Goal: Information Seeking & Learning: Learn about a topic

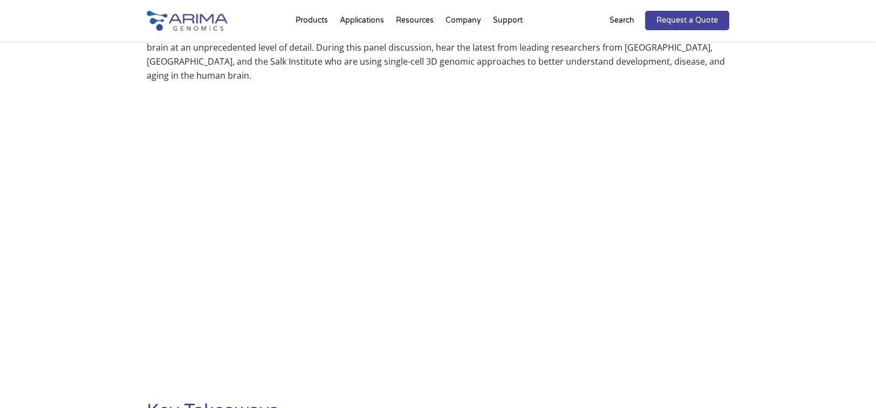
scroll to position [431, 0]
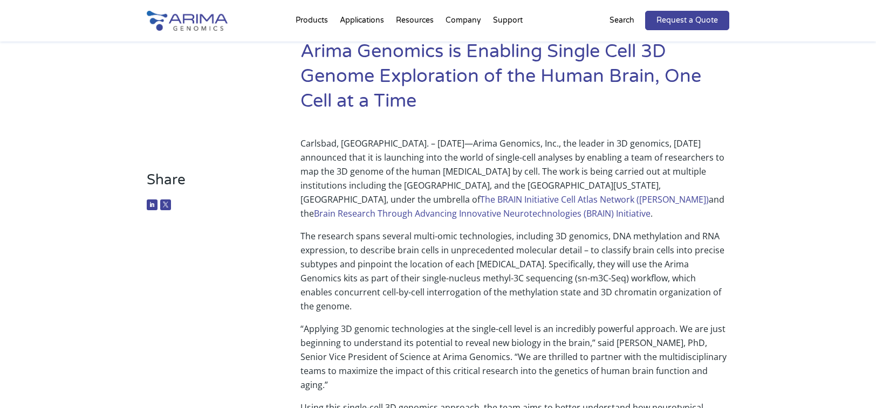
scroll to position [86, 0]
